Goal: Find specific page/section: Find specific page/section

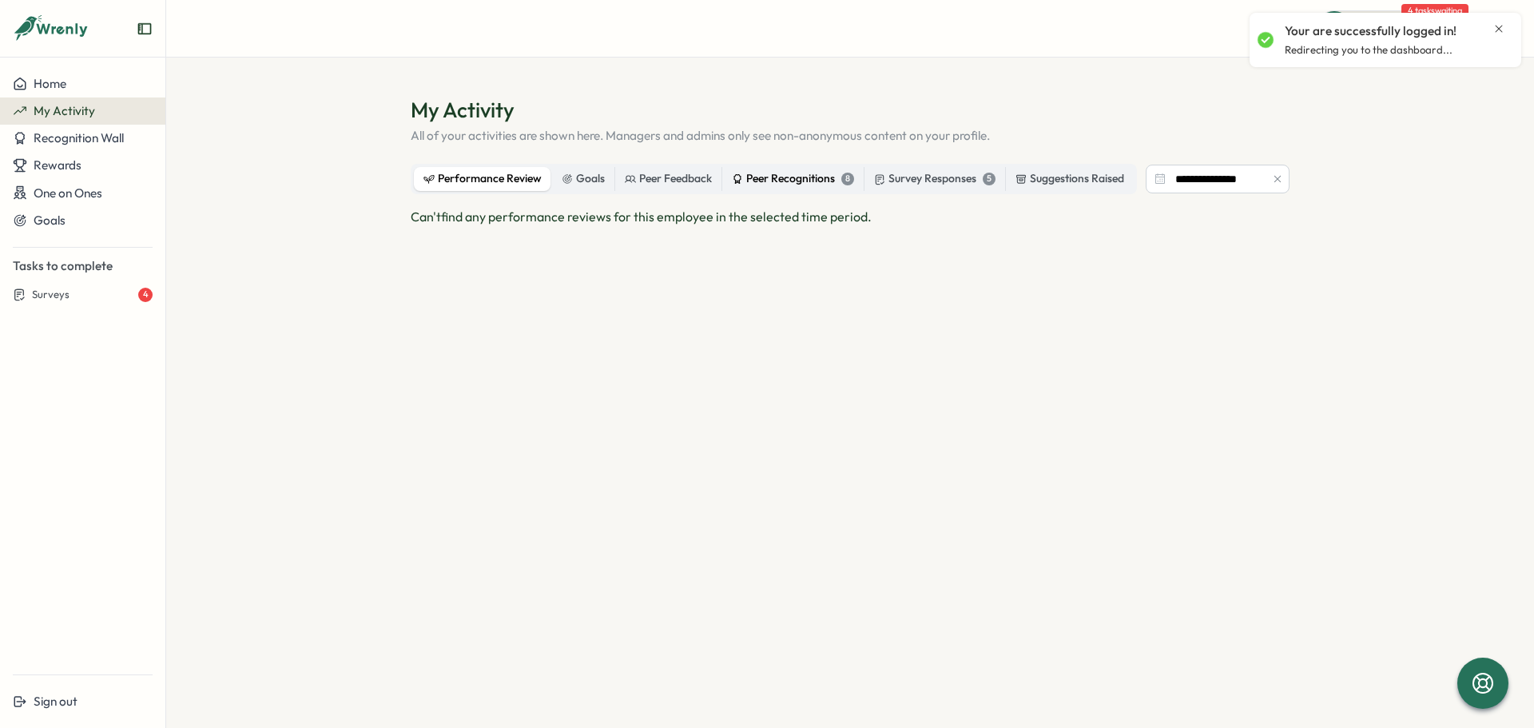
click at [797, 178] on div "Peer Recognitions 8" at bounding box center [793, 179] width 122 height 18
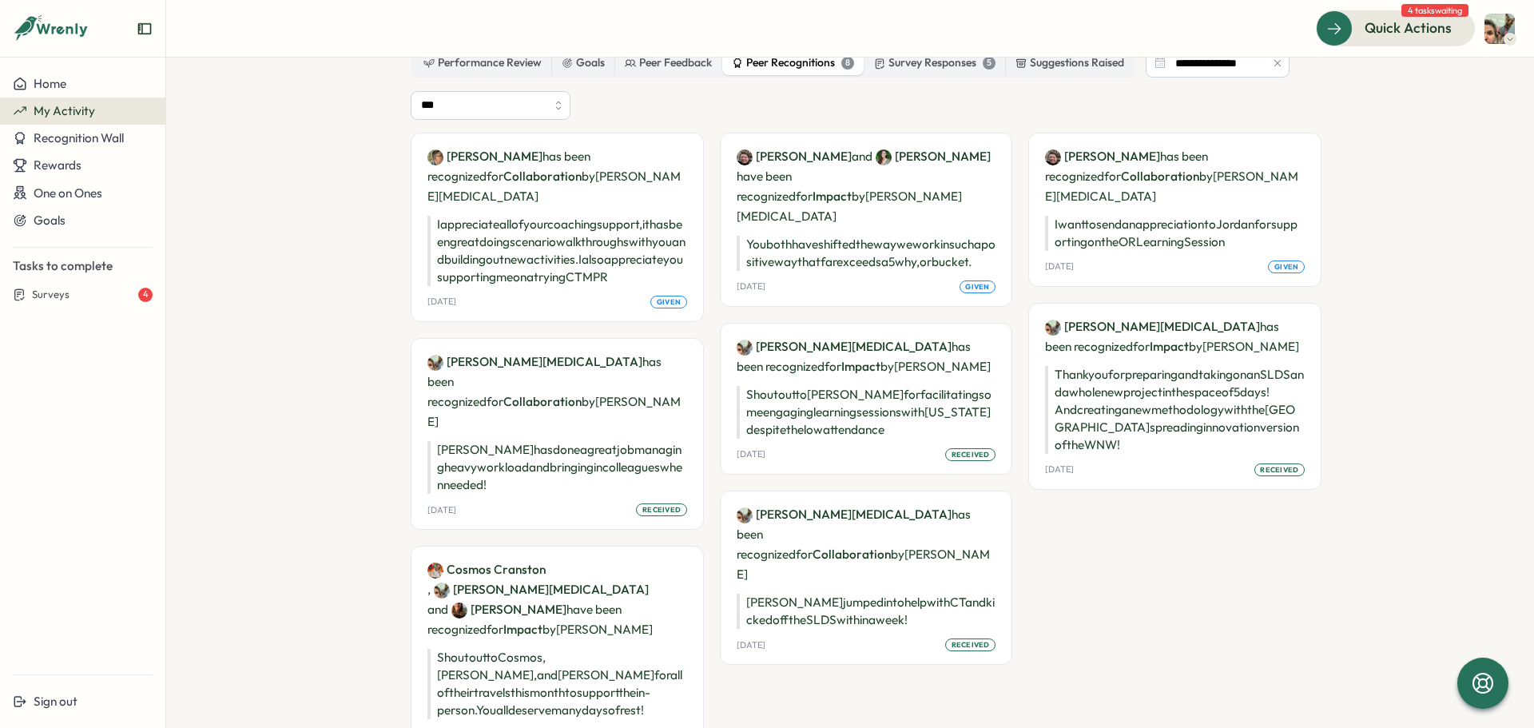
scroll to position [135, 0]
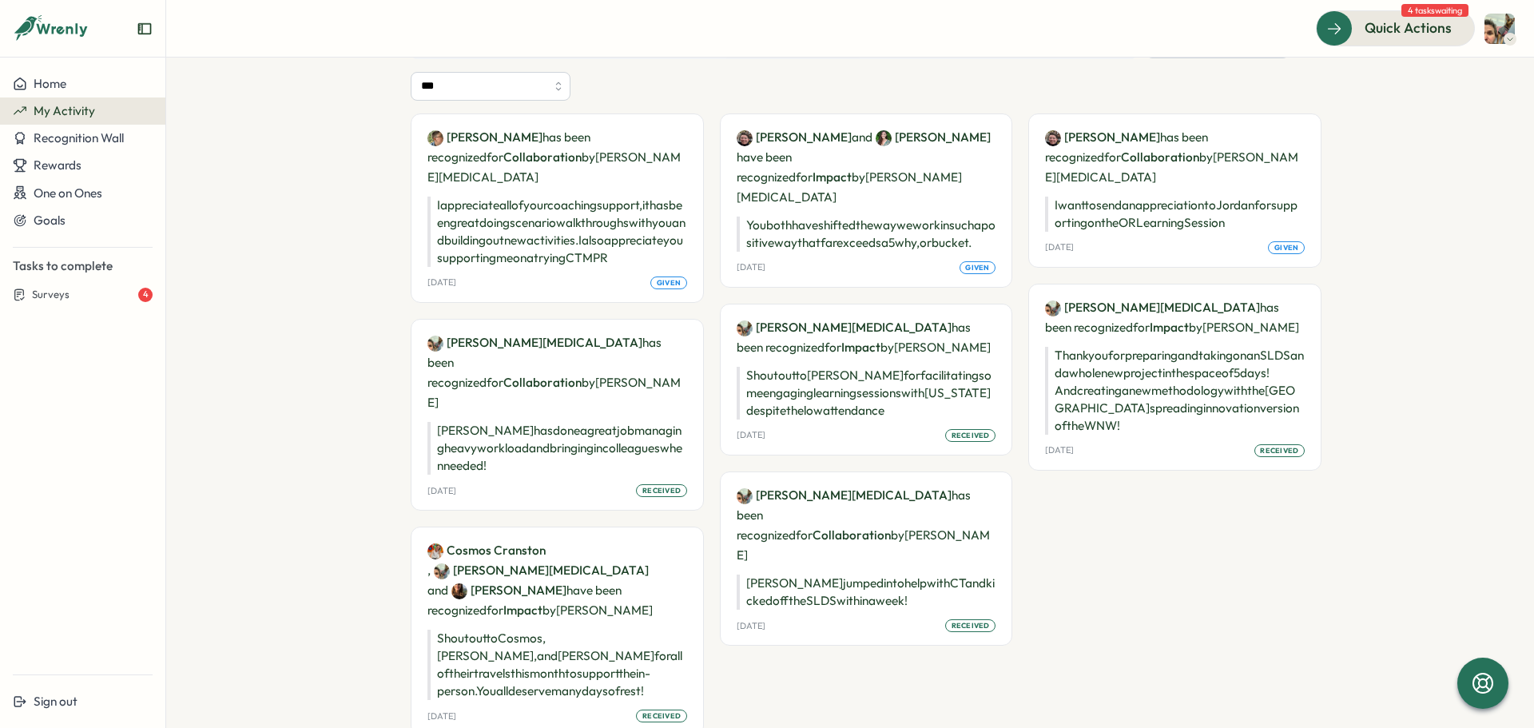
click at [77, 111] on span "My Activity" at bounding box center [65, 110] width 62 height 15
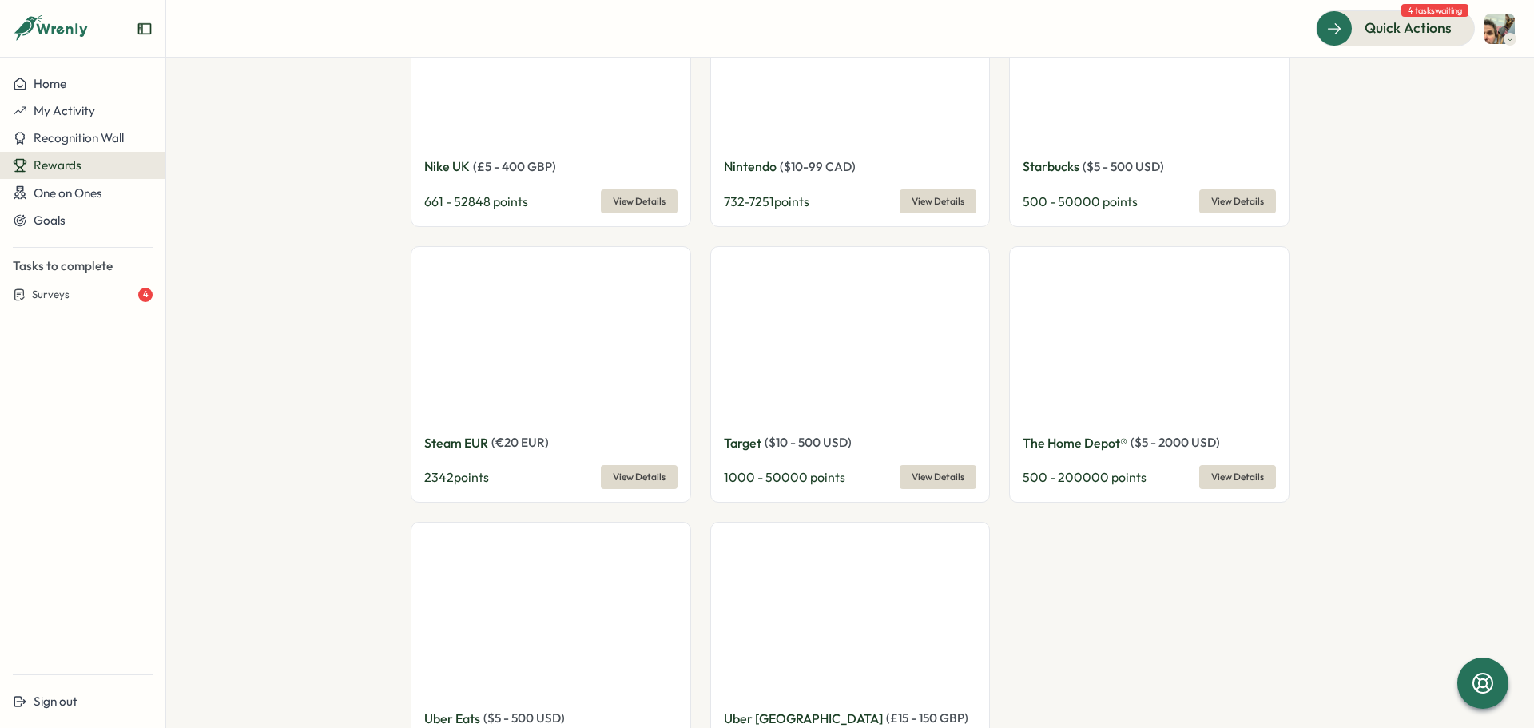
scroll to position [1678, 0]
